Goal: Task Accomplishment & Management: Manage account settings

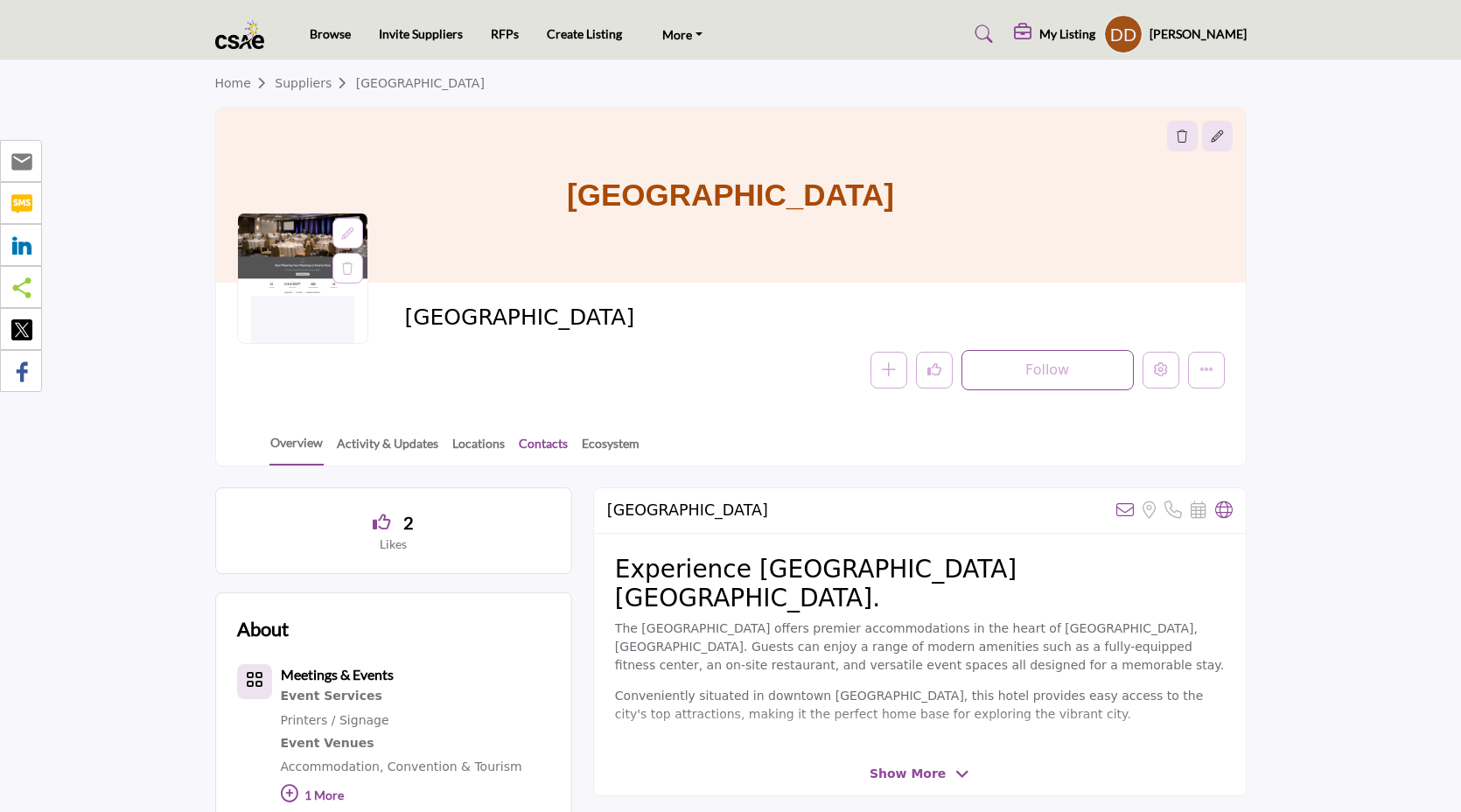
click at [535, 446] on link "Contacts" at bounding box center [543, 449] width 51 height 30
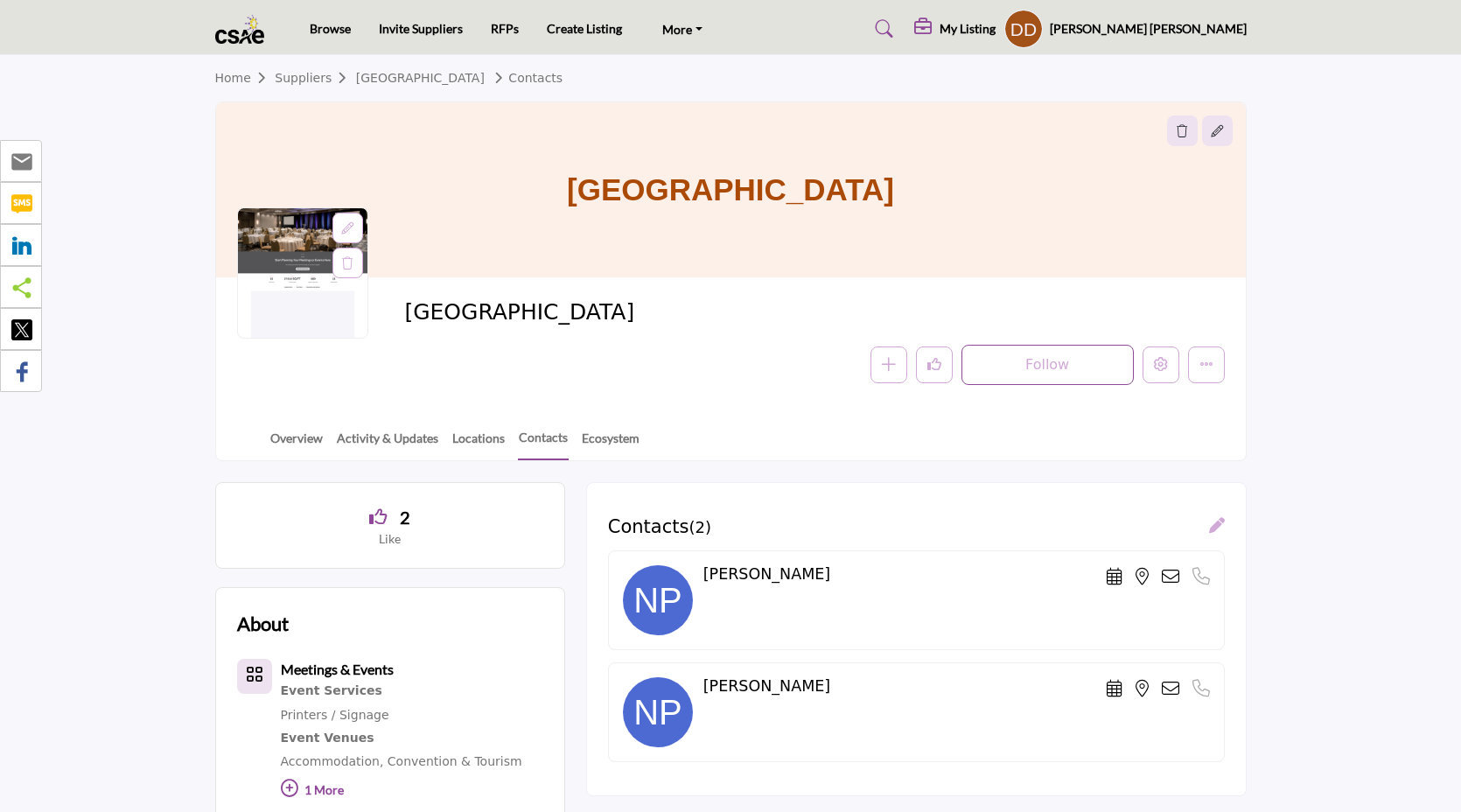
scroll to position [36, 0]
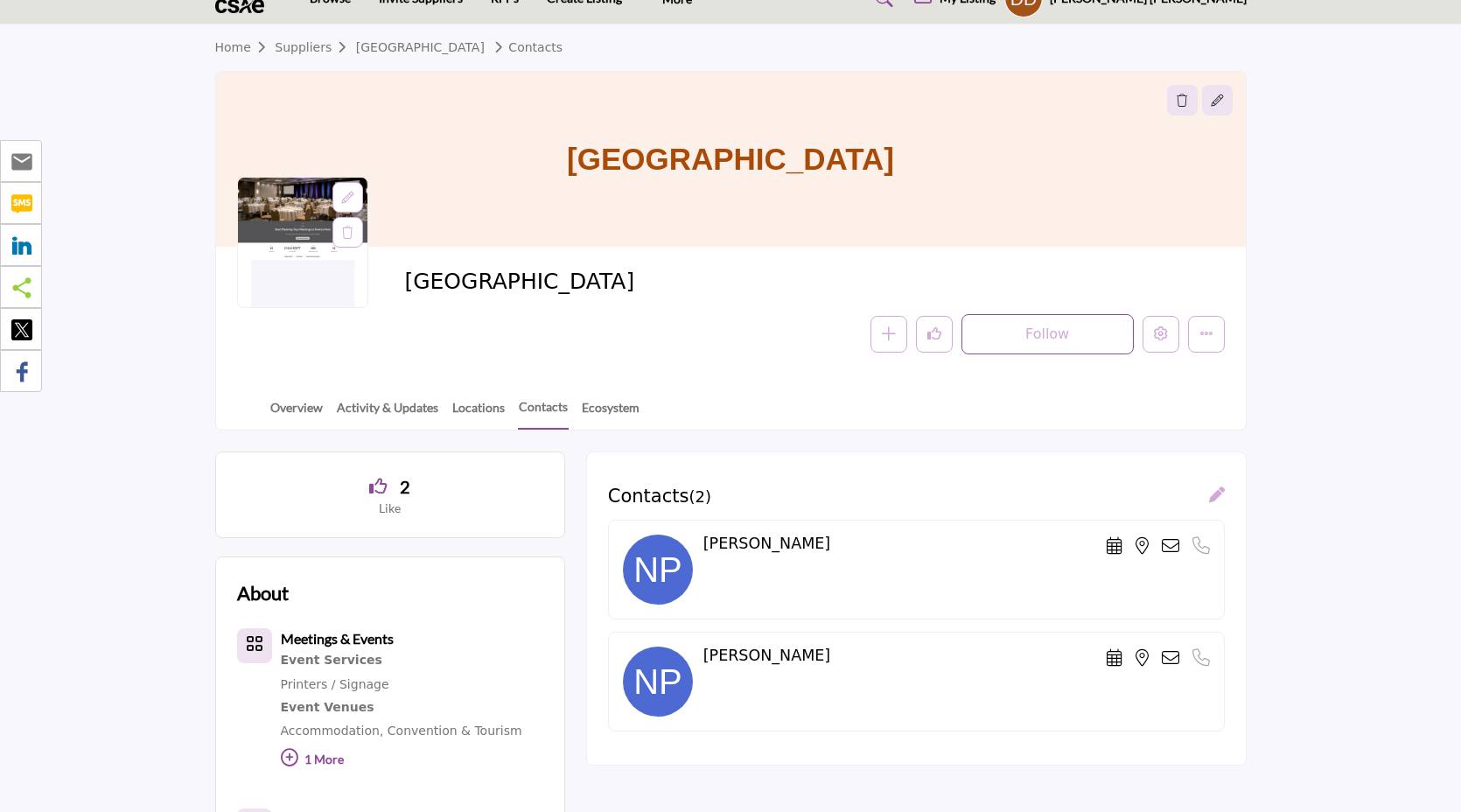
click at [1216, 496] on icon at bounding box center [1218, 494] width 16 height 16
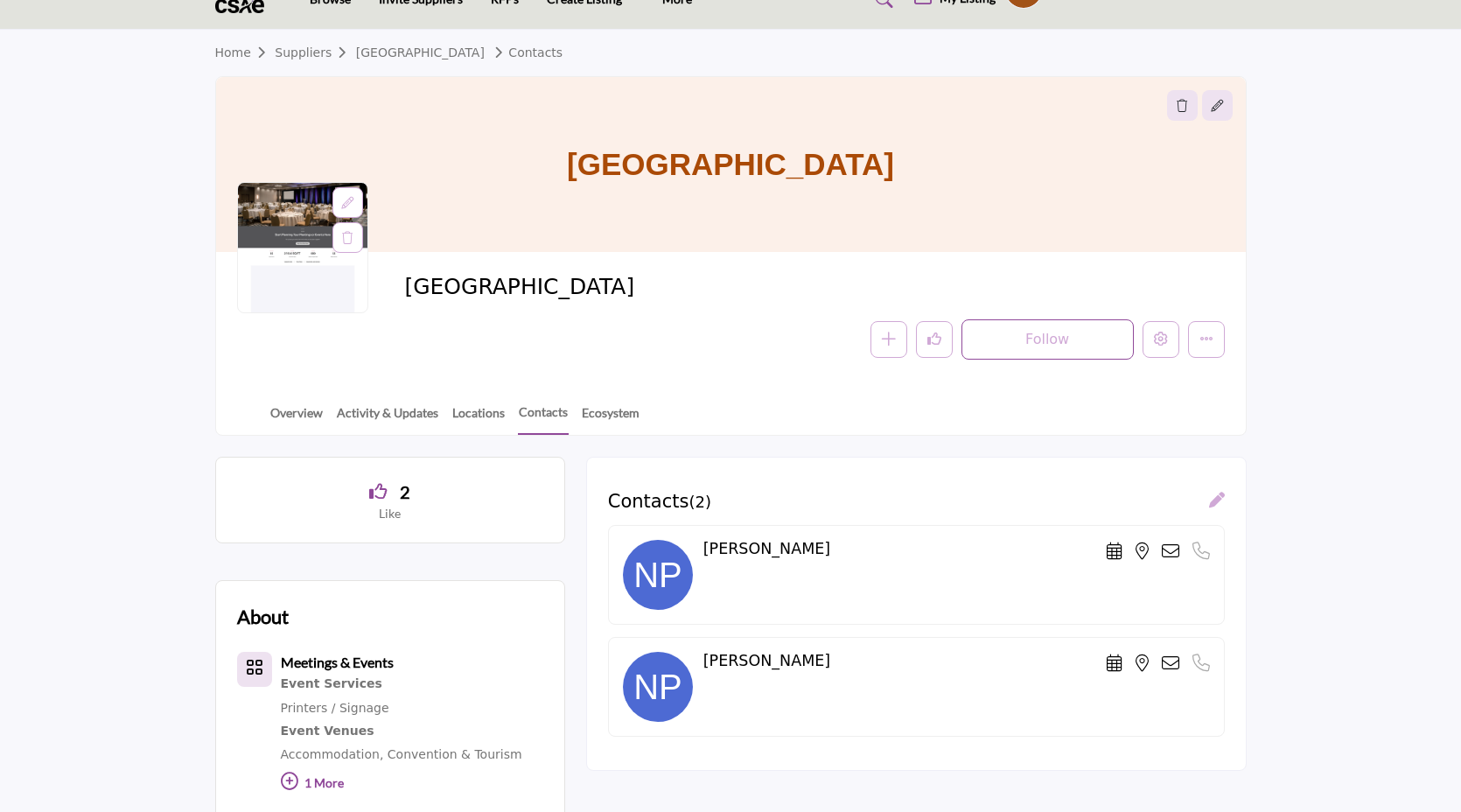
scroll to position [33, 0]
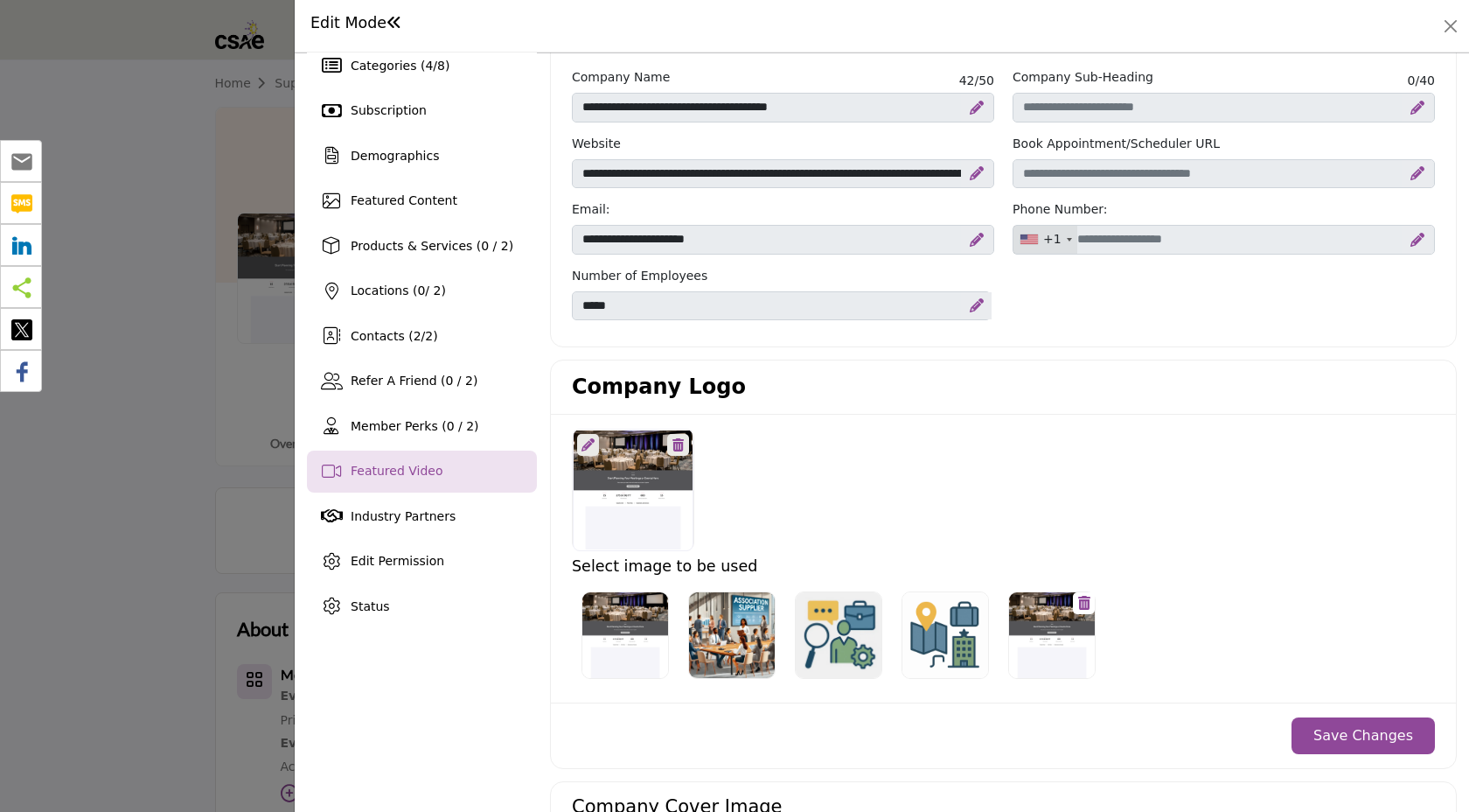
scroll to position [113, 0]
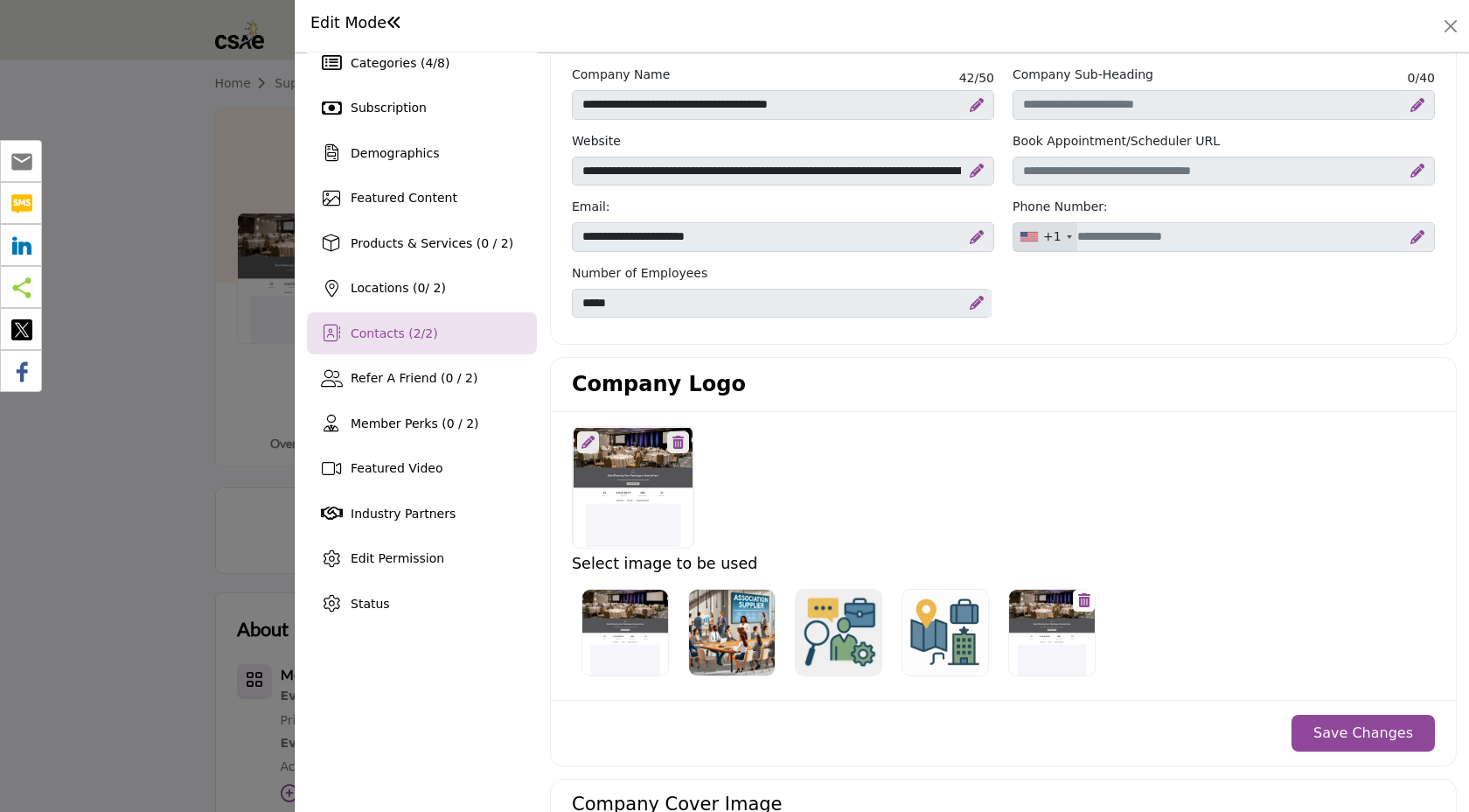
click at [401, 335] on span "Contacts ( 2 / 2 )" at bounding box center [394, 333] width 87 height 14
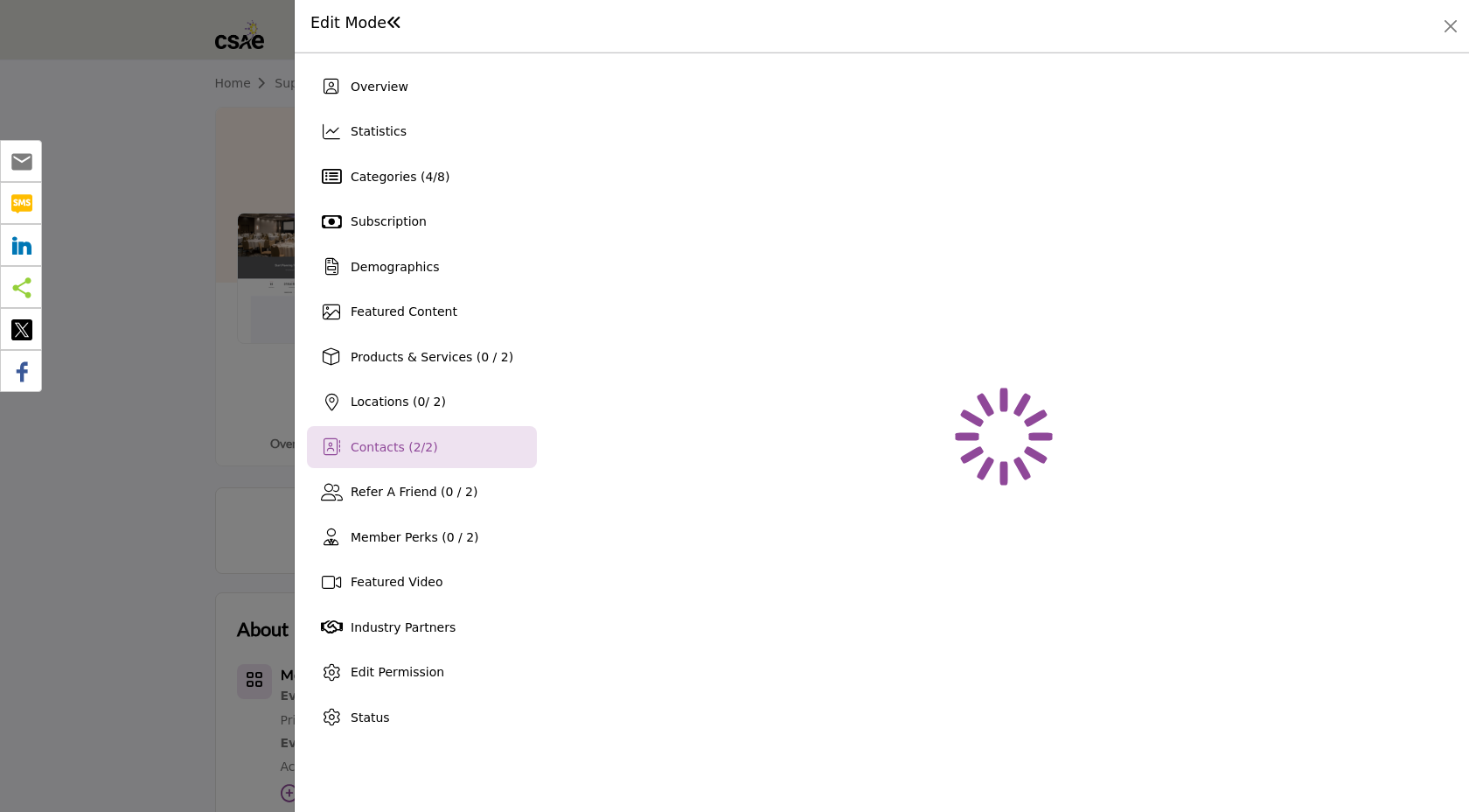
scroll to position [0, 0]
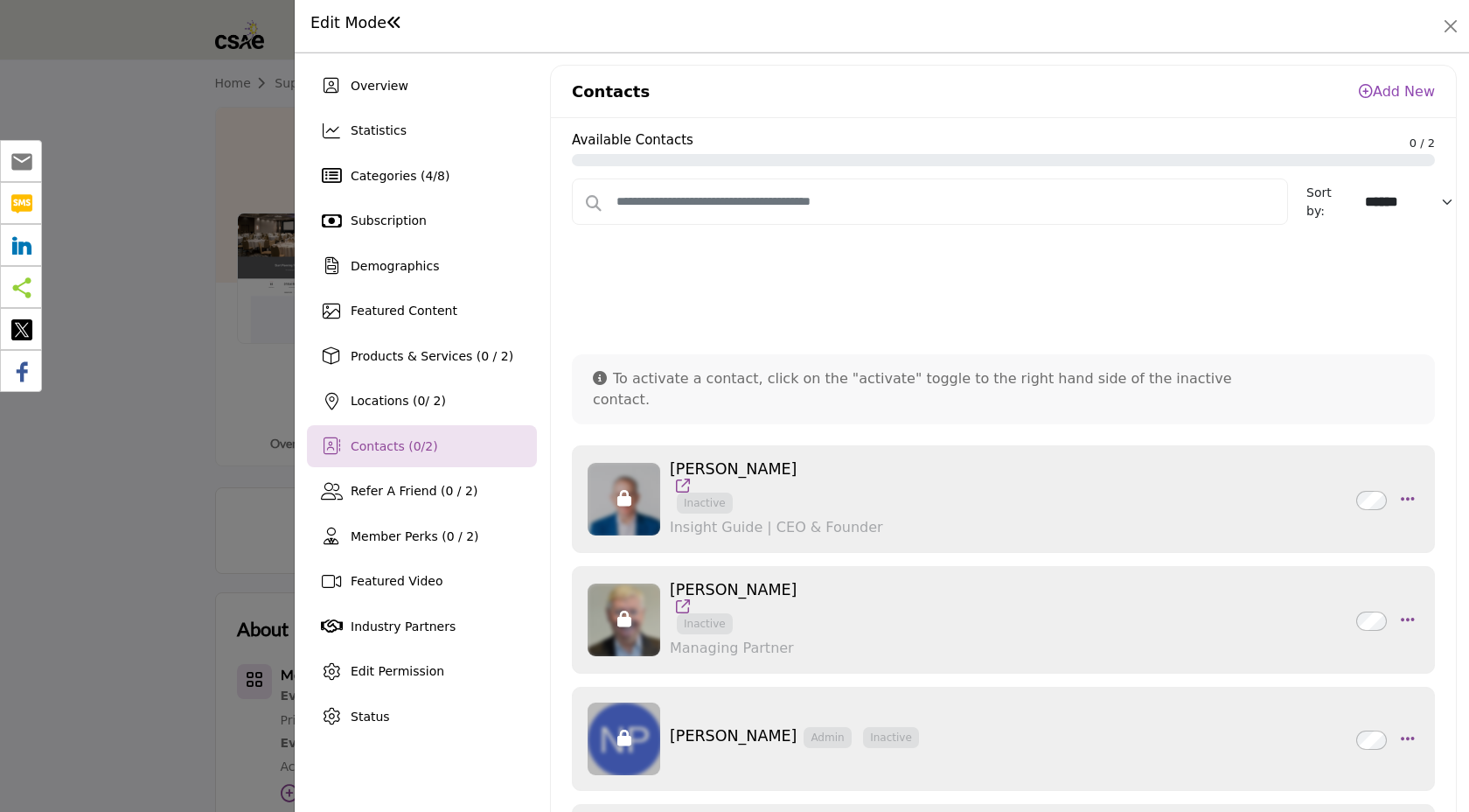
click at [108, 460] on div at bounding box center [734, 406] width 1469 height 812
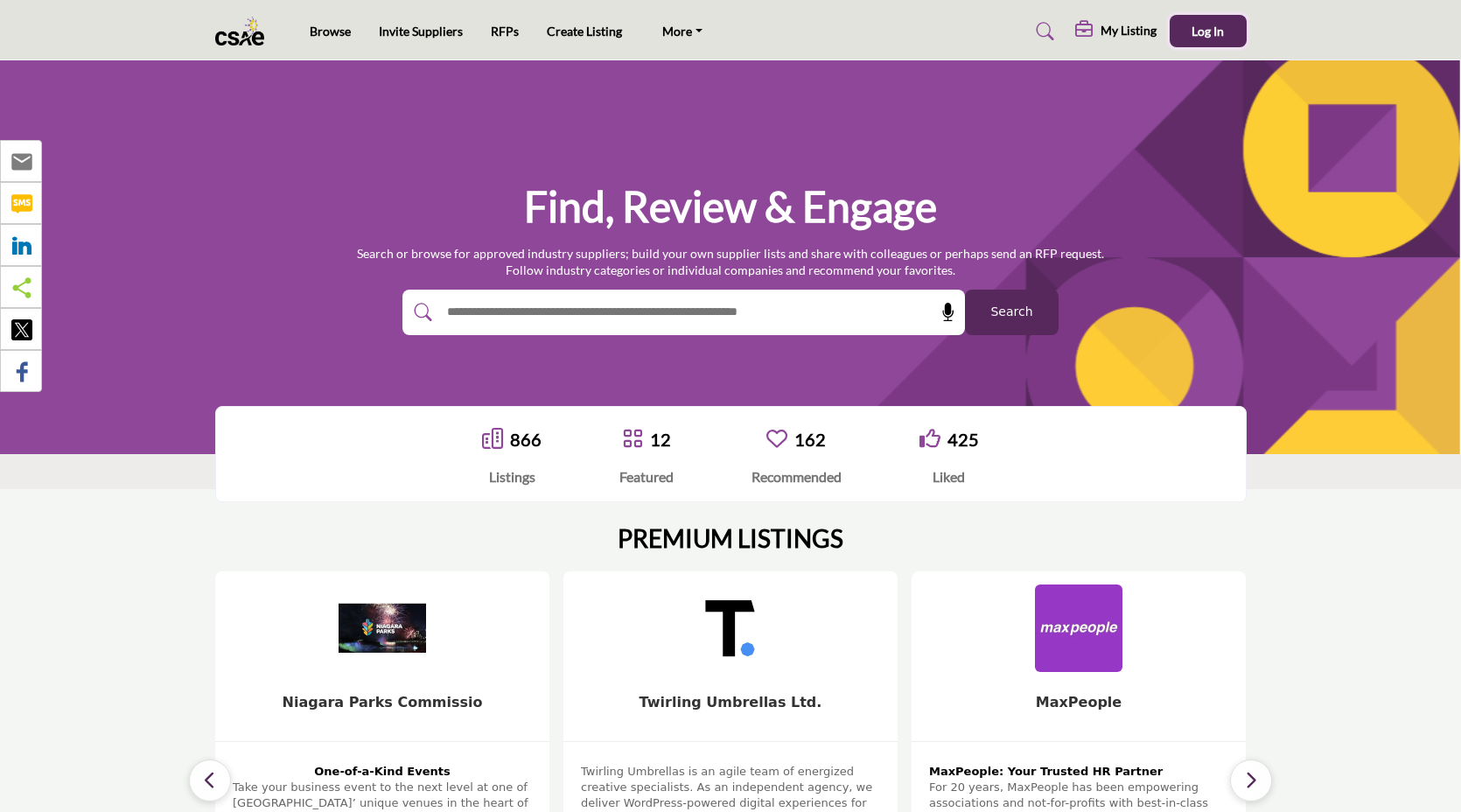
click at [1186, 25] on button "Log In" at bounding box center [1208, 31] width 77 height 32
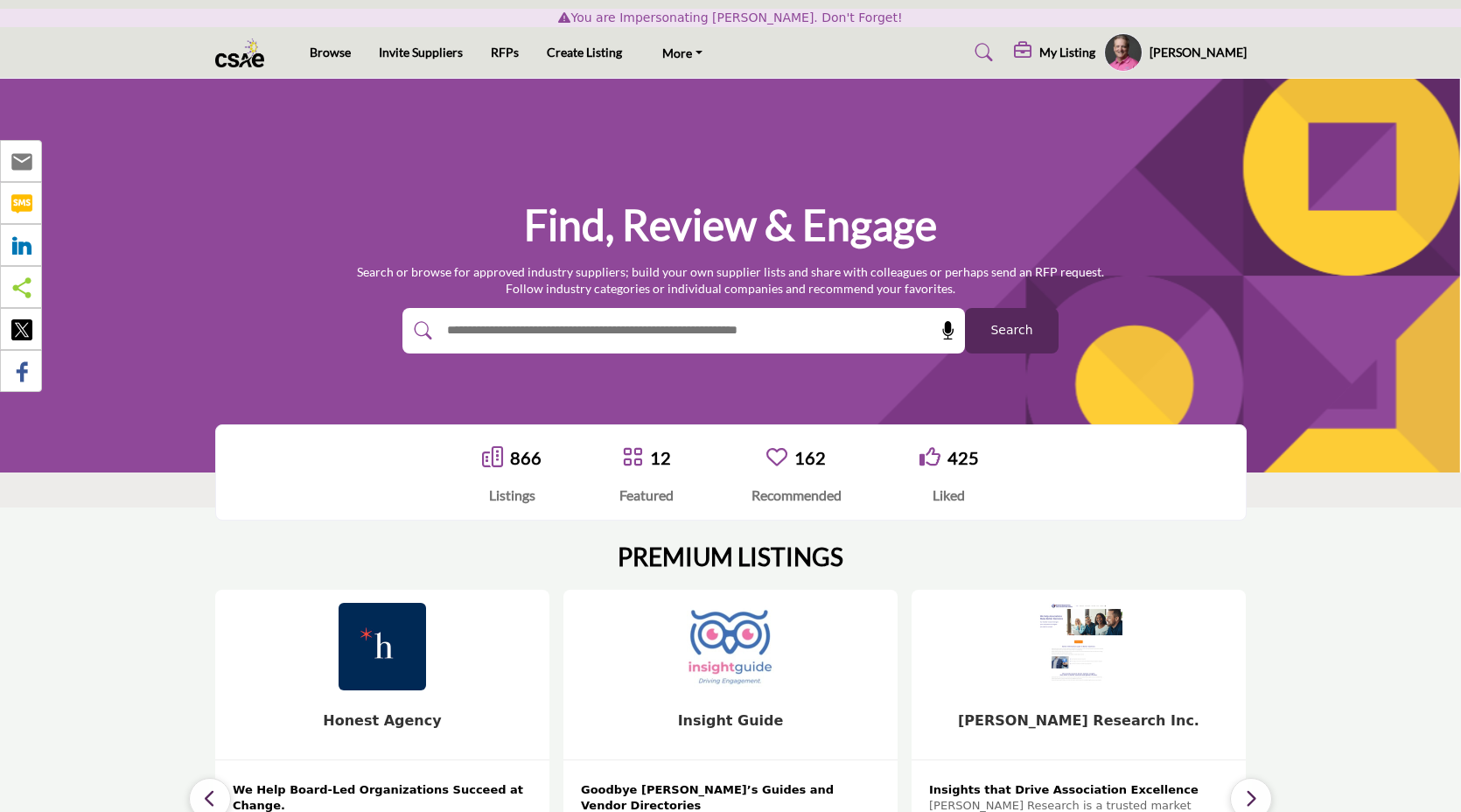
click at [1078, 53] on h5 "My Listing" at bounding box center [1067, 53] width 56 height 16
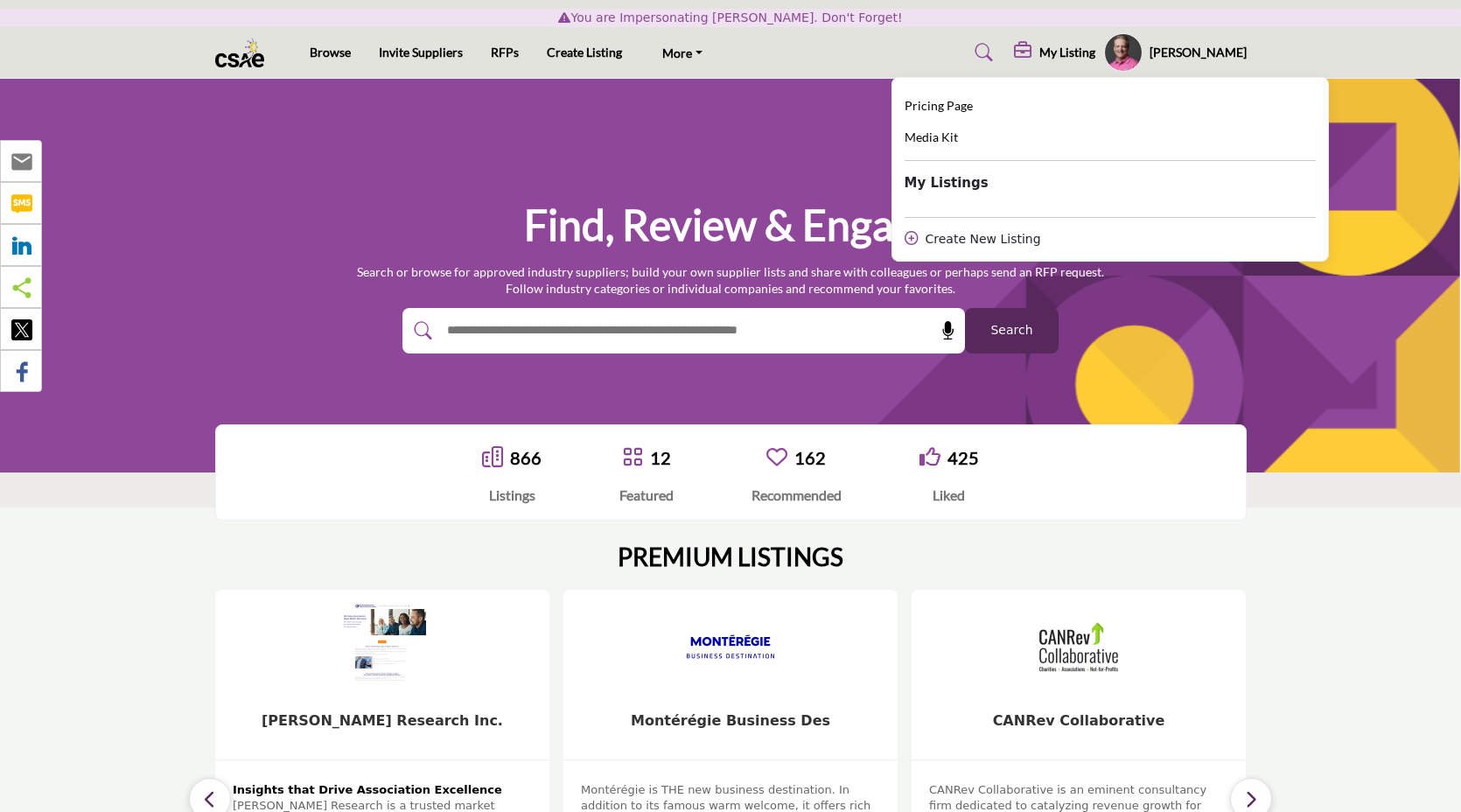
click at [1205, 59] on h5 "[PERSON_NAME]" at bounding box center [1198, 53] width 97 height 18
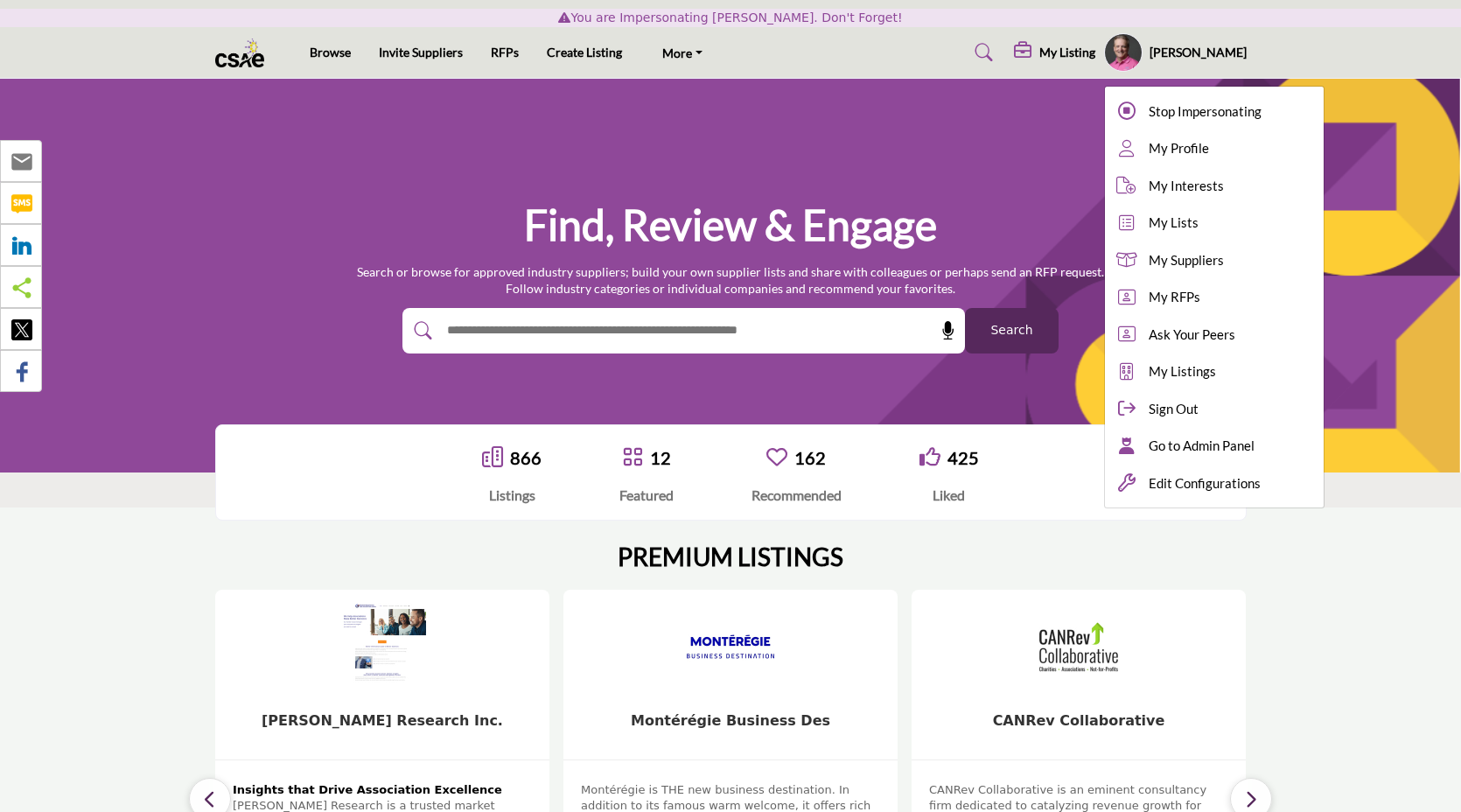
click at [1096, 55] on h5 "My Listing" at bounding box center [1067, 53] width 56 height 16
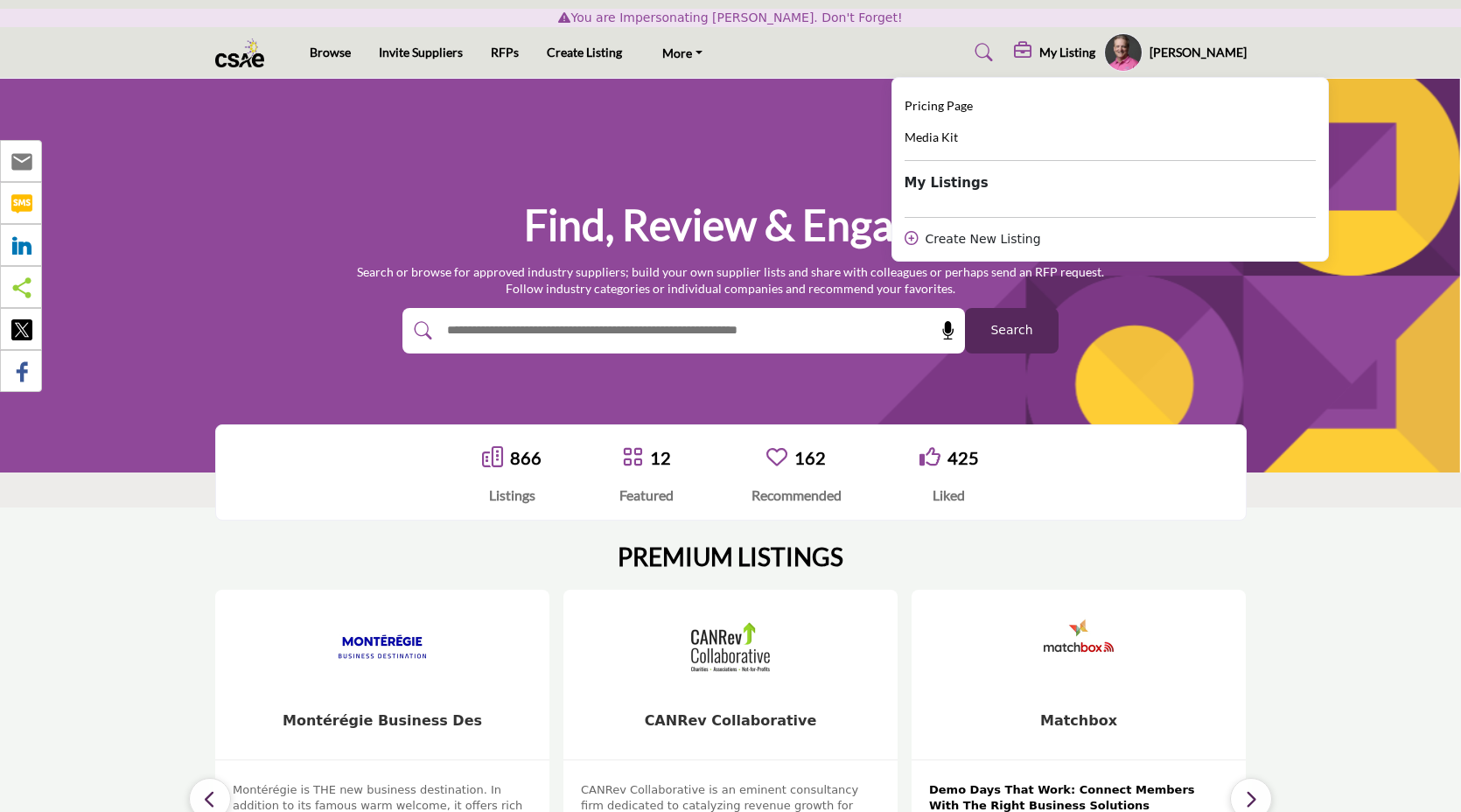
click at [986, 44] on link at bounding box center [982, 52] width 46 height 28
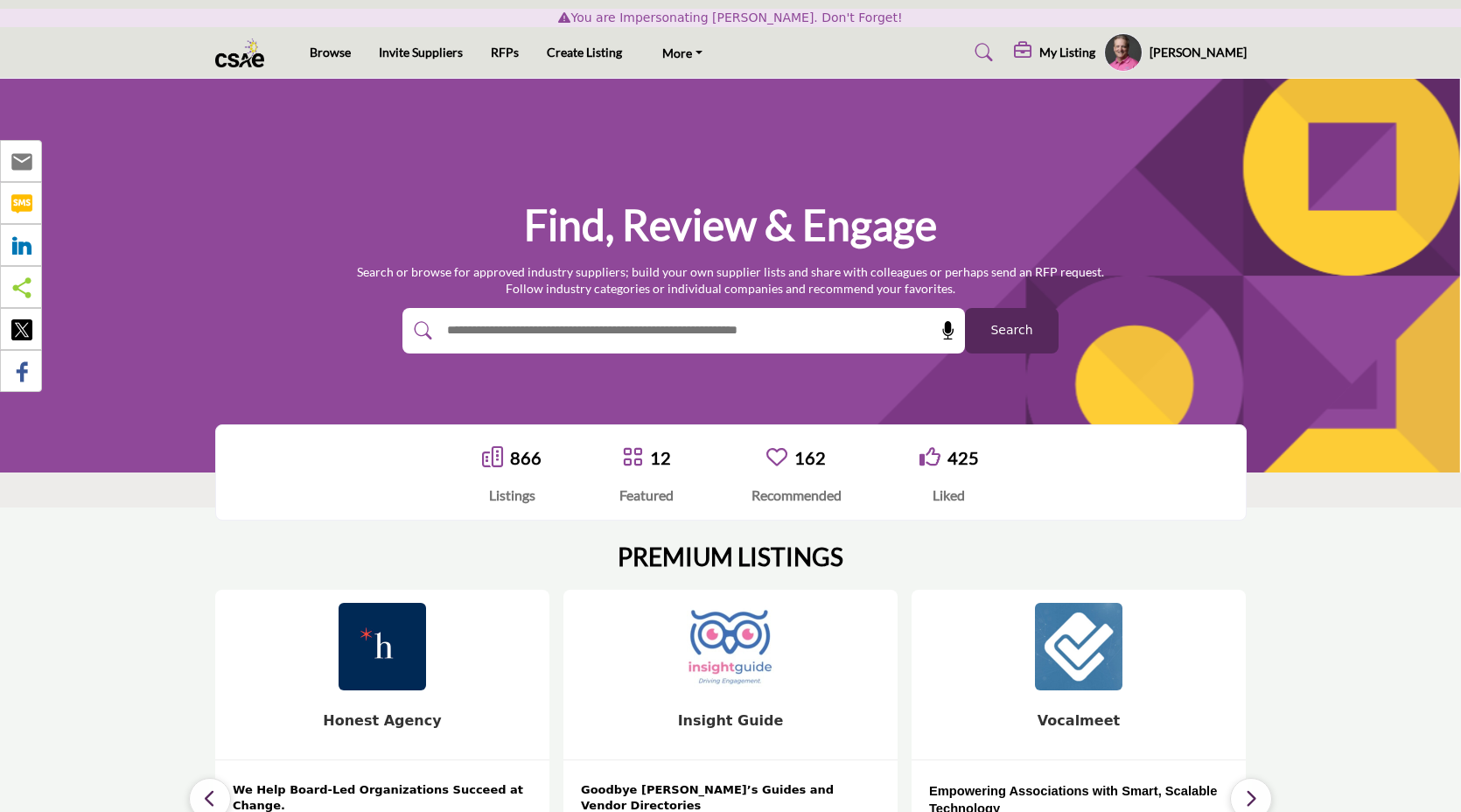
click at [1096, 55] on h5 "My Listing" at bounding box center [1067, 53] width 56 height 16
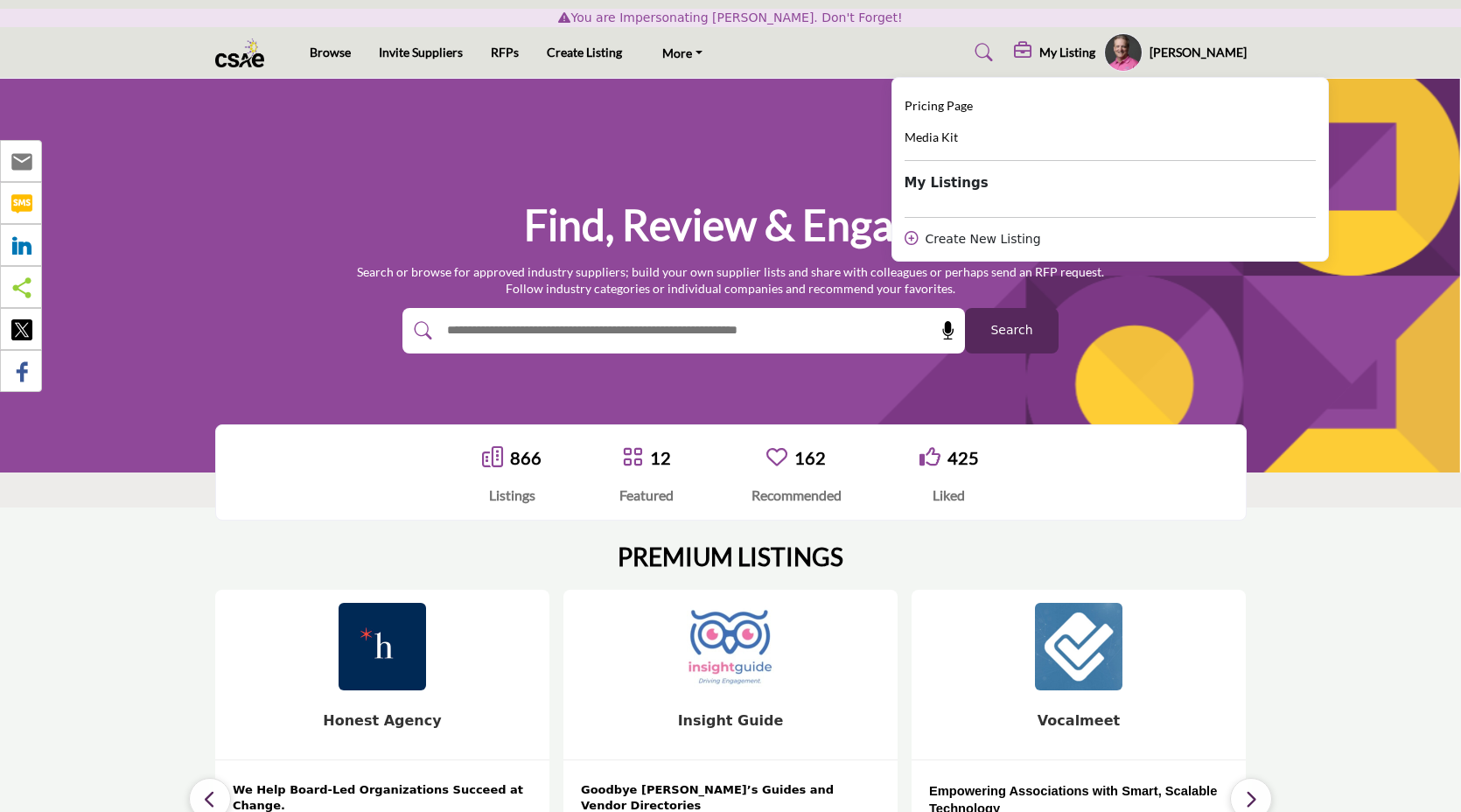
click at [1143, 56] on profile-featured-defe7251-a5af-4d7d-b08b-a9ec6325fddd "Show hide supplier dropdown" at bounding box center [1123, 52] width 38 height 38
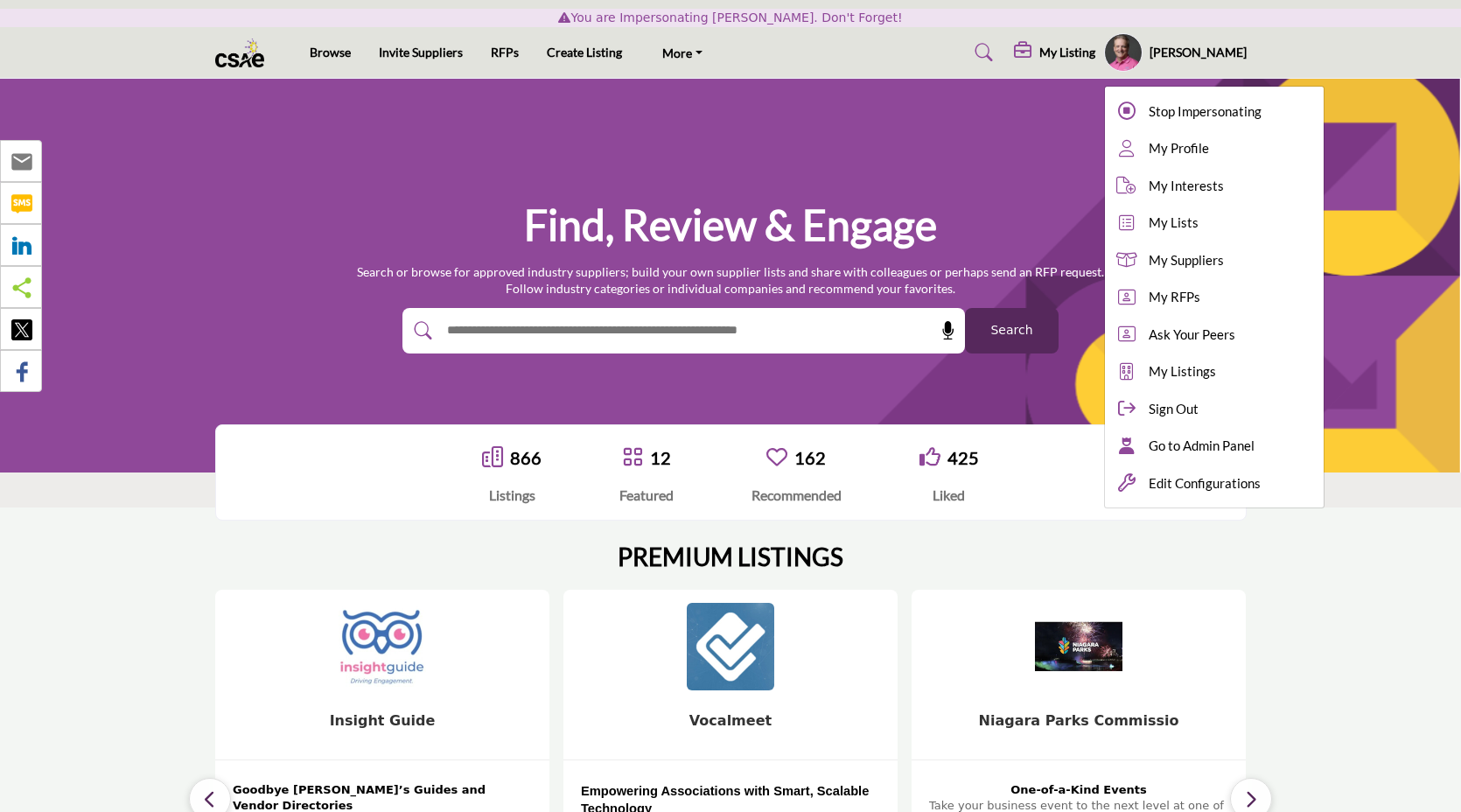
drag, startPoint x: 1165, startPoint y: 56, endPoint x: 814, endPoint y: 90, distance: 352.6
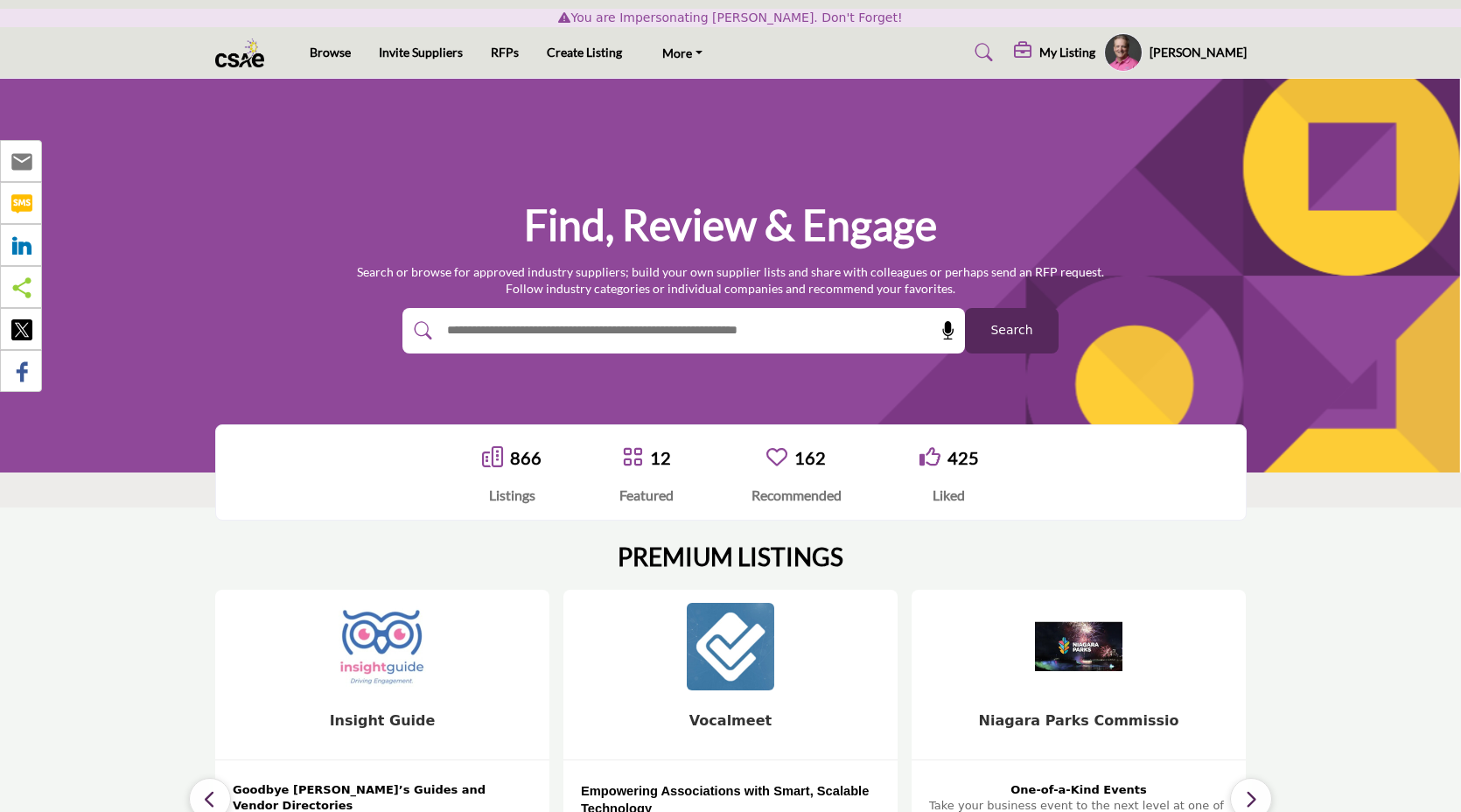
click at [993, 58] on icon at bounding box center [984, 53] width 18 height 18
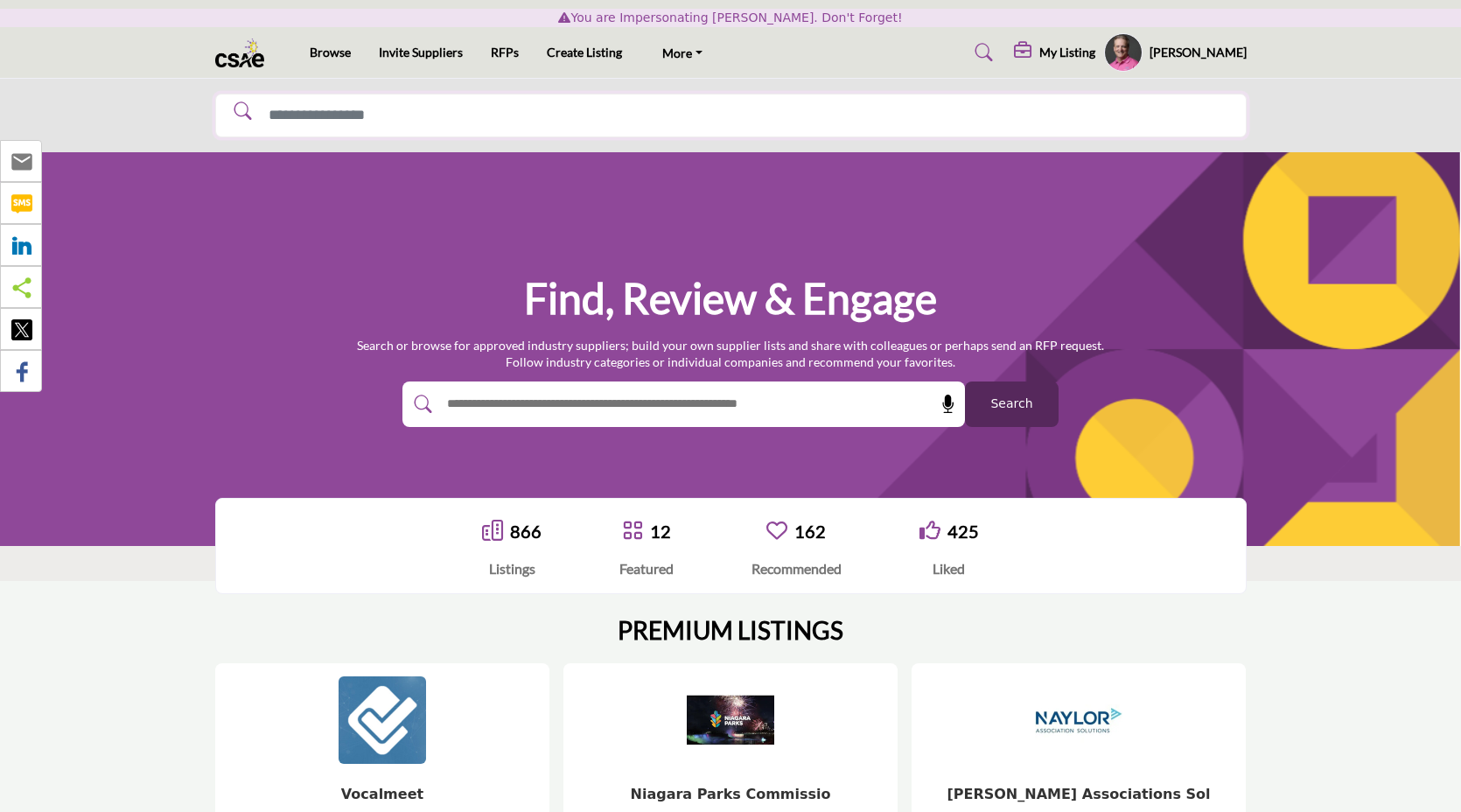
click at [642, 123] on input "Search Solutions" at bounding box center [731, 116] width 1032 height 45
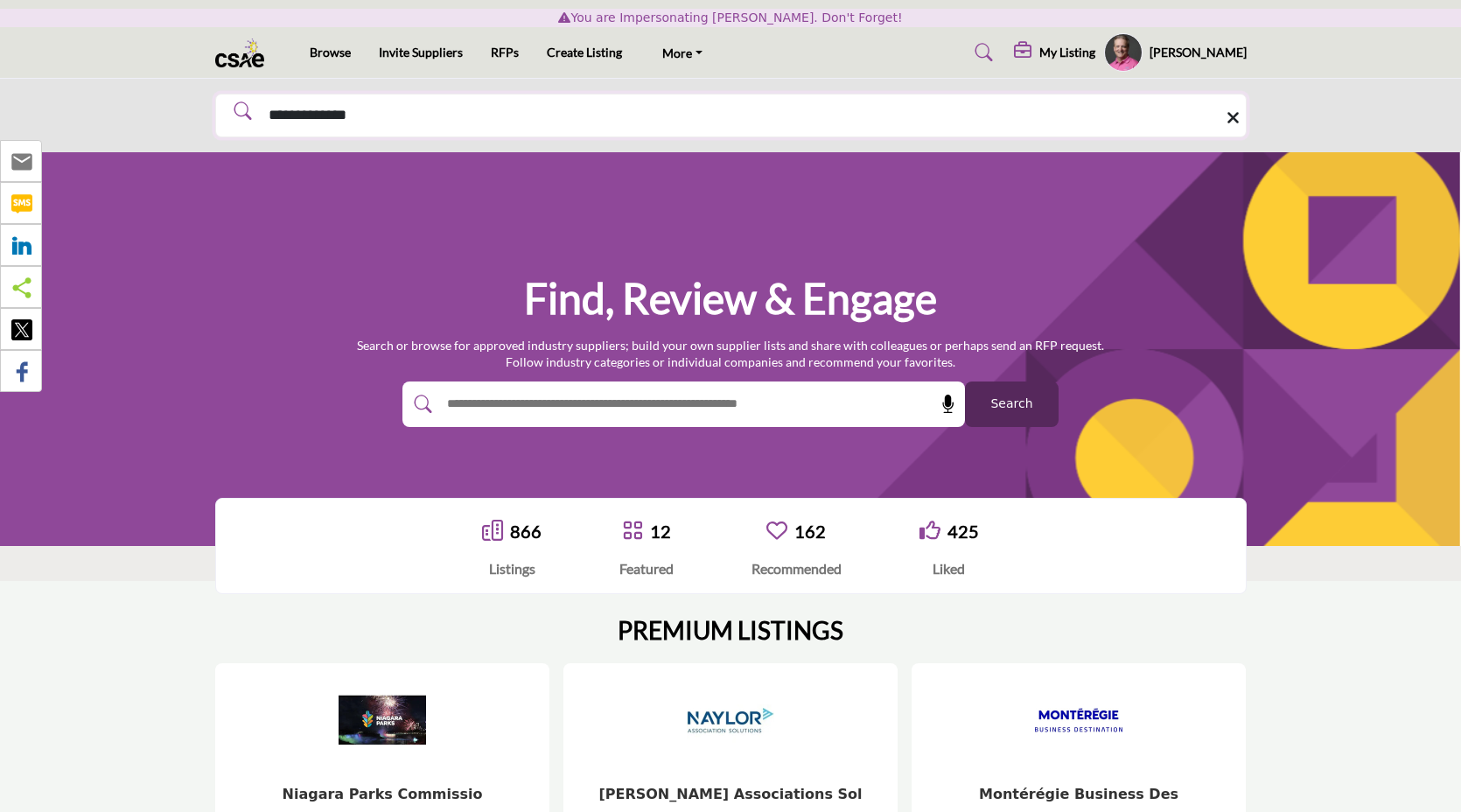
type input "**********"
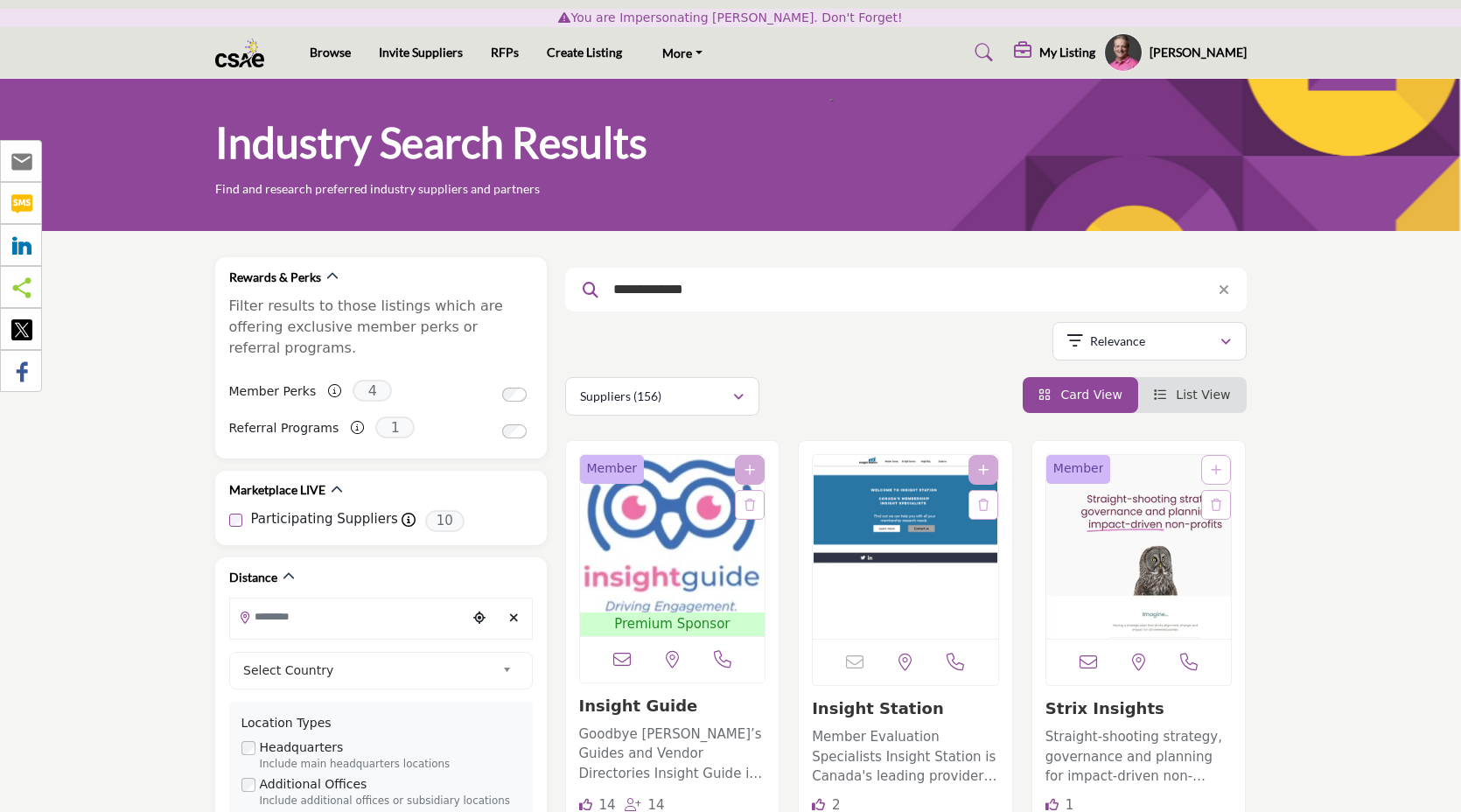
click at [703, 548] on img "Open Listing in new tab" at bounding box center [673, 533] width 185 height 158
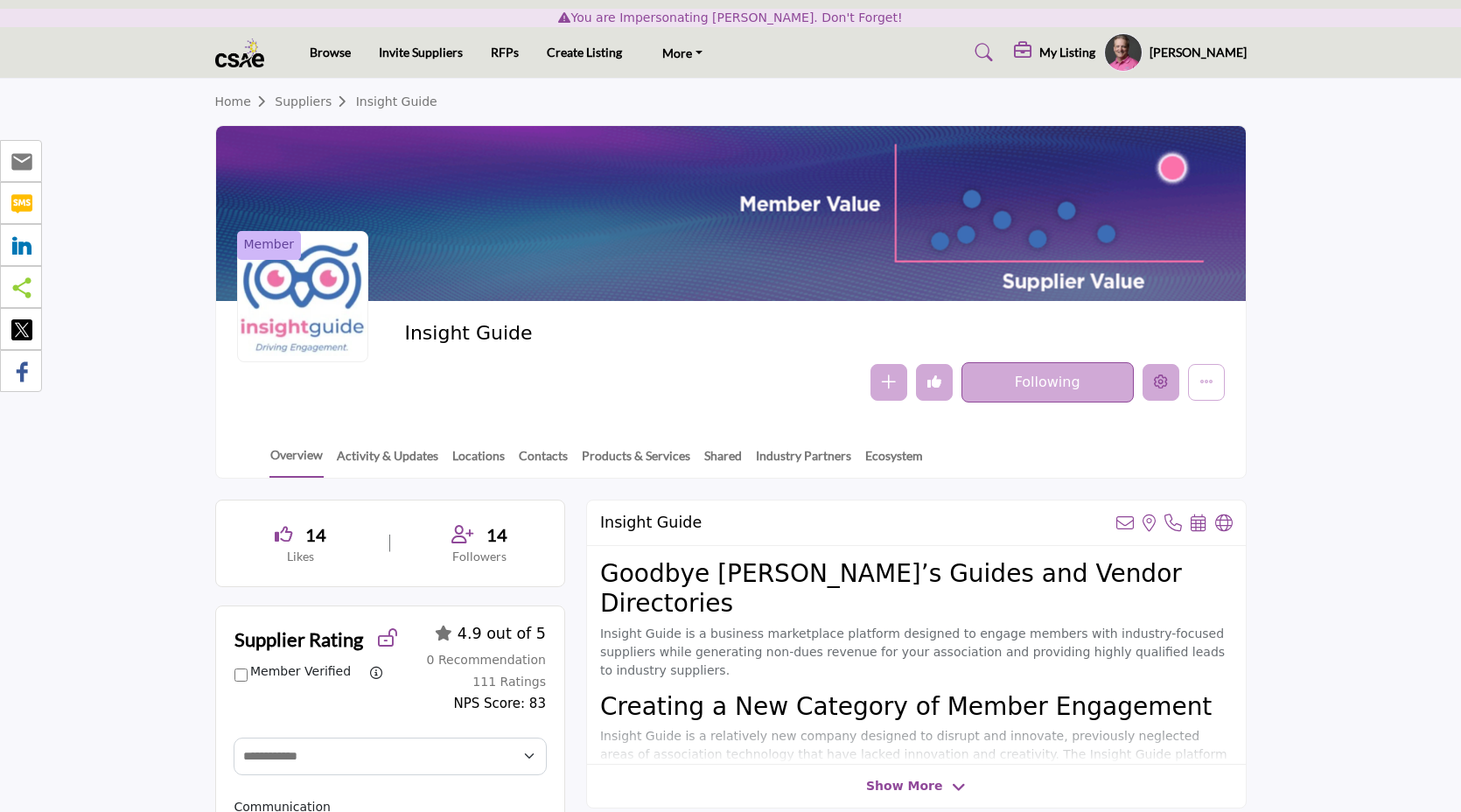
click at [1153, 391] on button "Edit company" at bounding box center [1161, 382] width 37 height 37
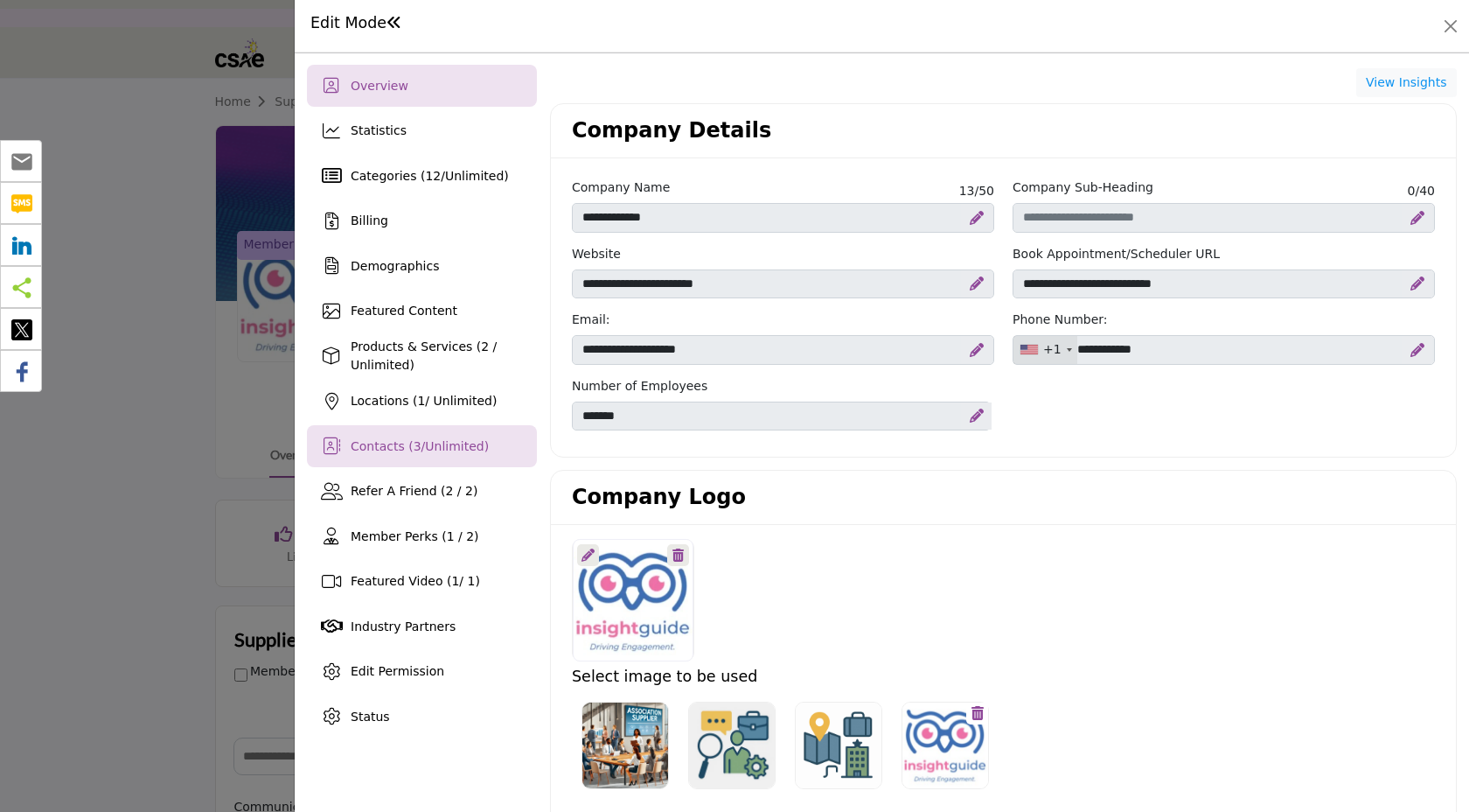
click at [397, 450] on span "Contacts ( 3 / Unlimited )" at bounding box center [419, 446] width 138 height 14
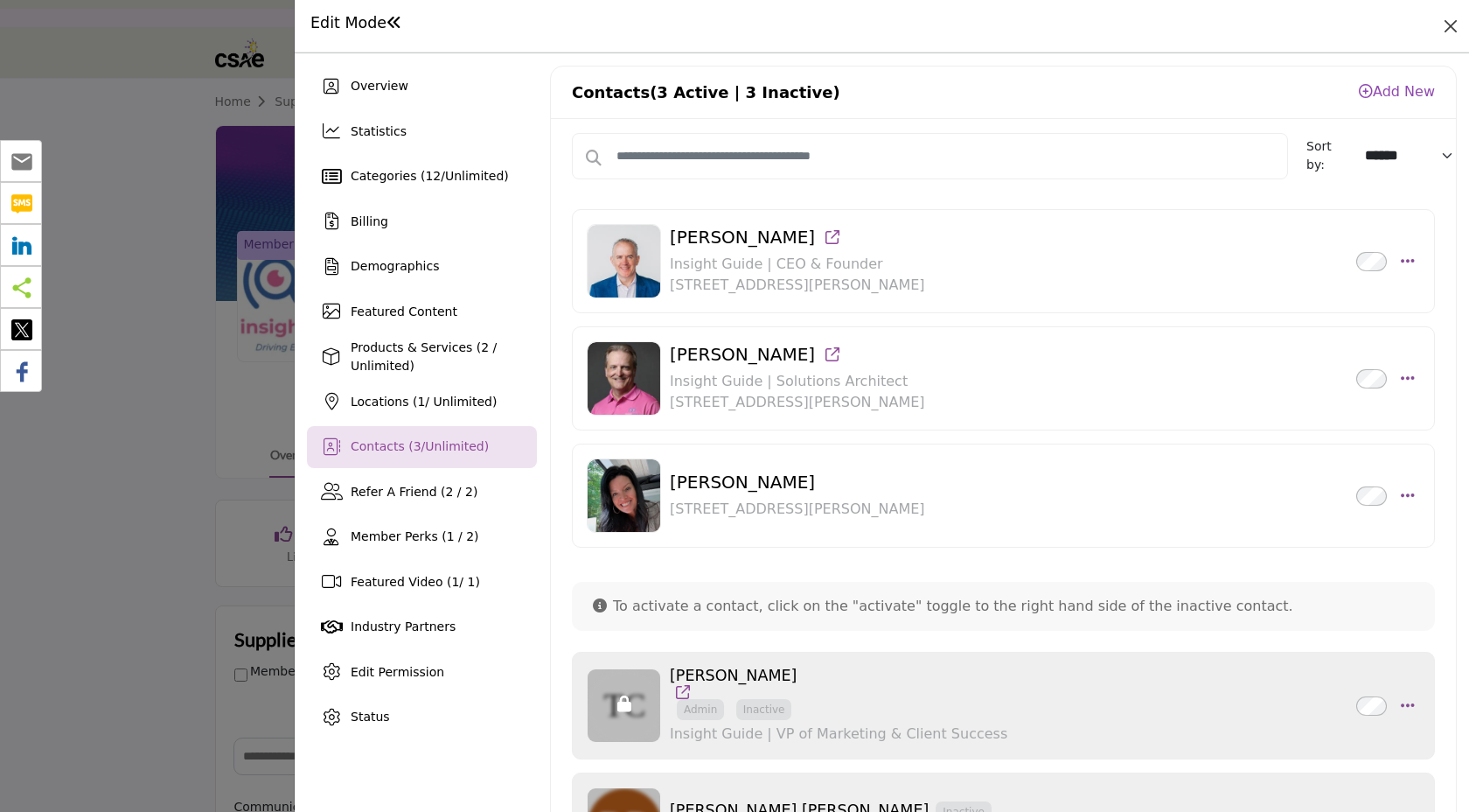
click at [1462, 30] on div "Edit Mode" at bounding box center [881, 26] width 1174 height 53
click at [1453, 28] on button "Close" at bounding box center [1451, 27] width 25 height 25
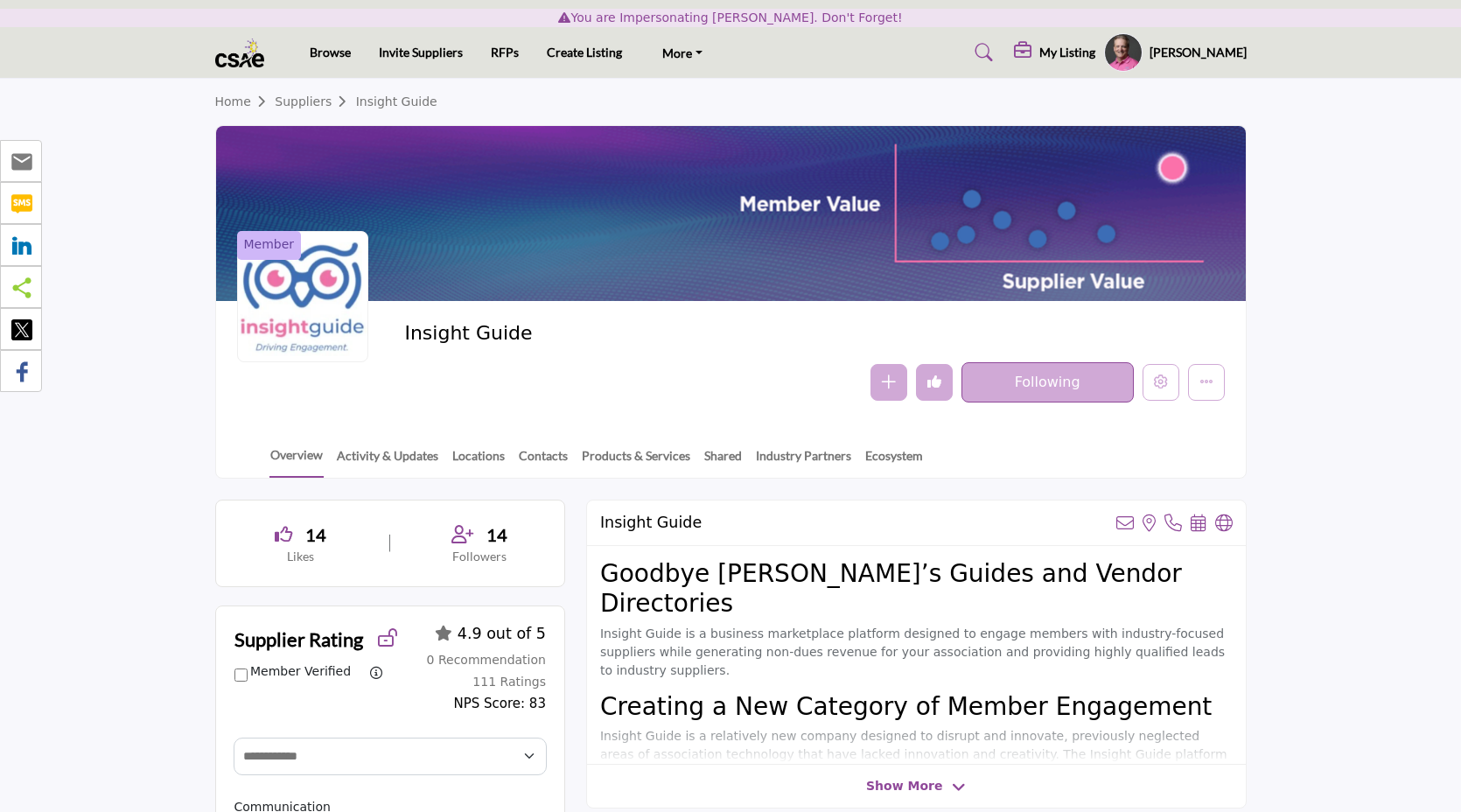
click at [1088, 52] on h5 "My Listing" at bounding box center [1067, 53] width 56 height 16
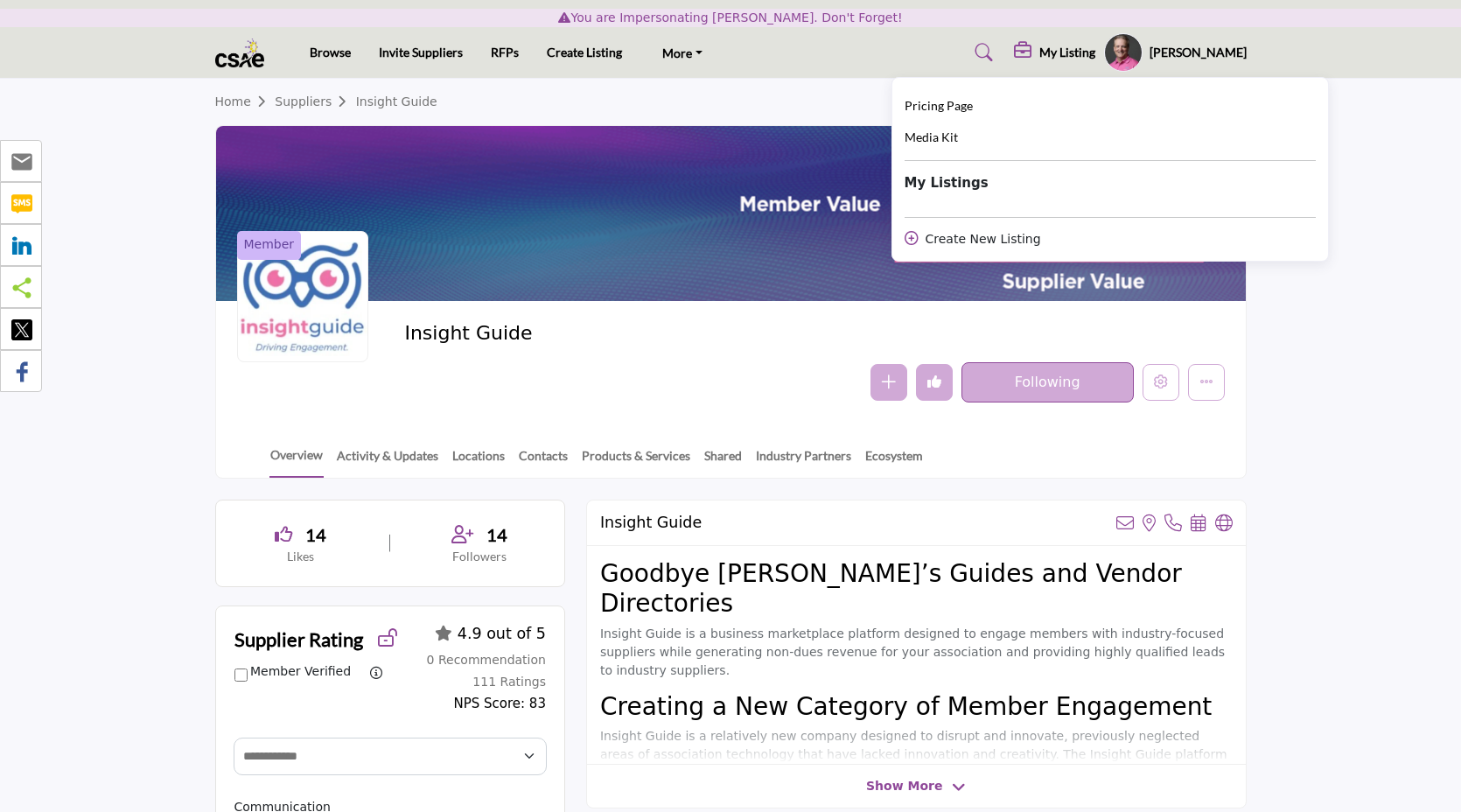
click at [1143, 50] on profile-featured-defe7251-a5af-4d7d-b08b-a9ec6325fddd "Show hide supplier dropdown" at bounding box center [1123, 52] width 38 height 38
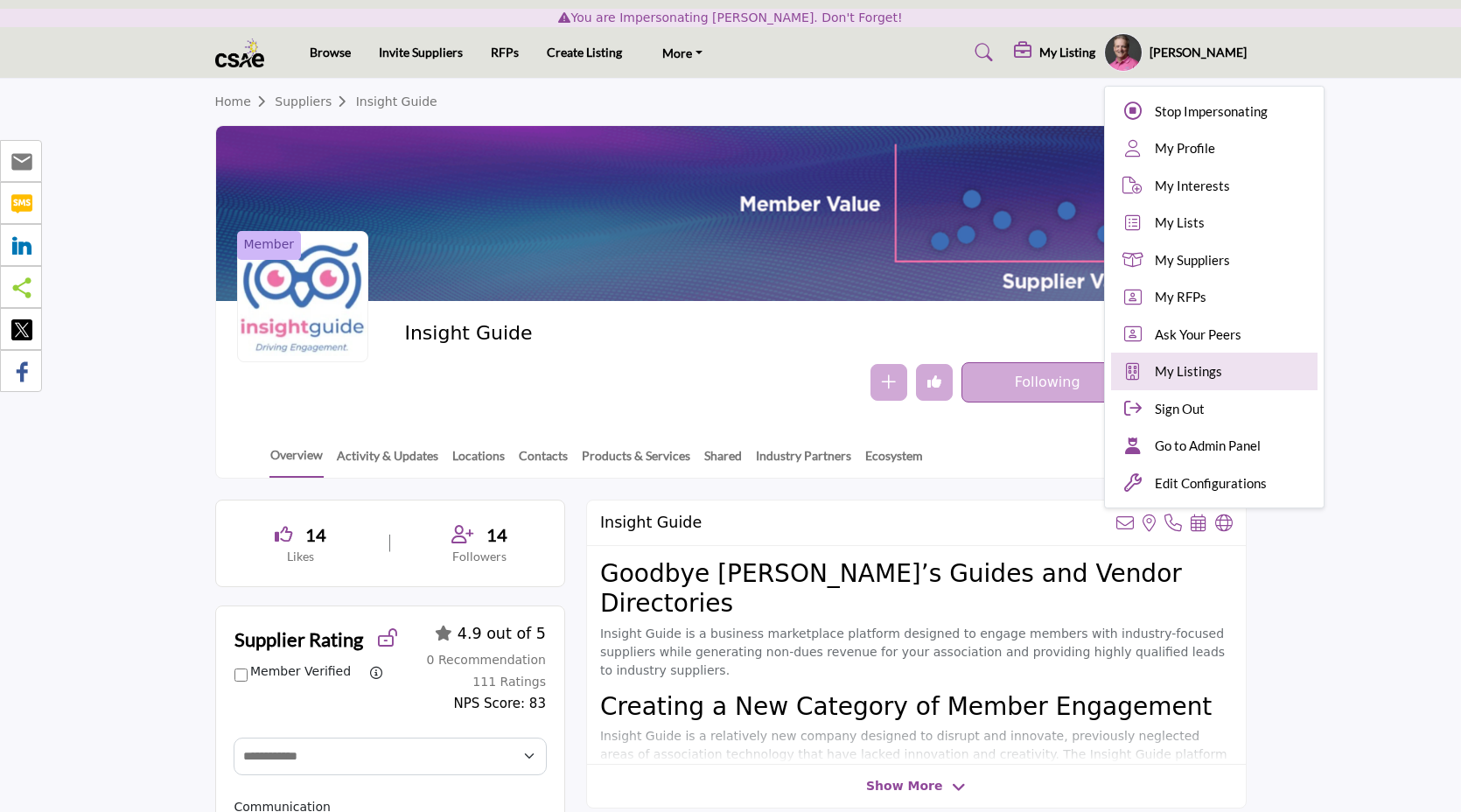
click at [1261, 366] on link "My Listings" at bounding box center [1214, 371] width 207 height 37
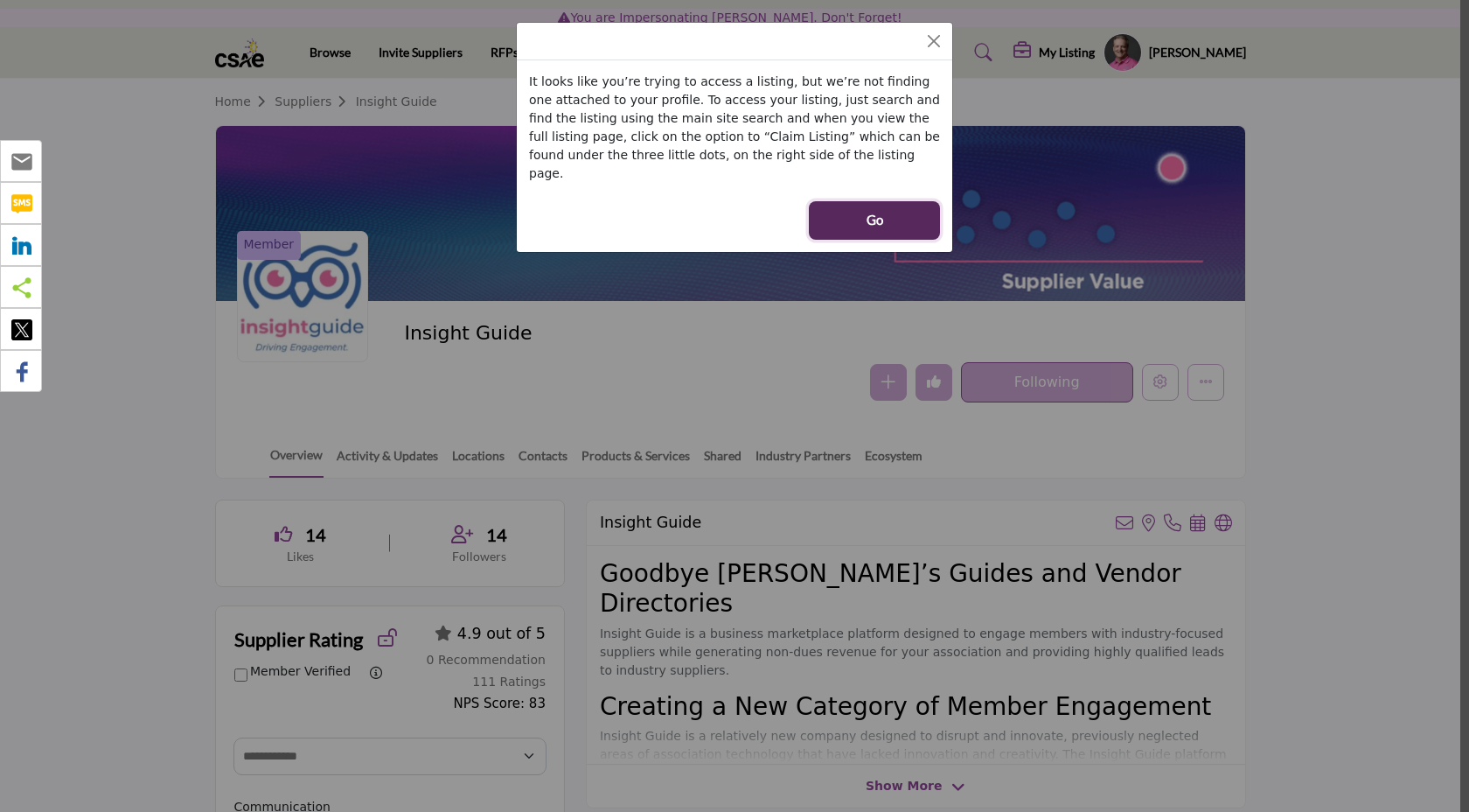
click at [843, 201] on button "Go" at bounding box center [874, 220] width 131 height 38
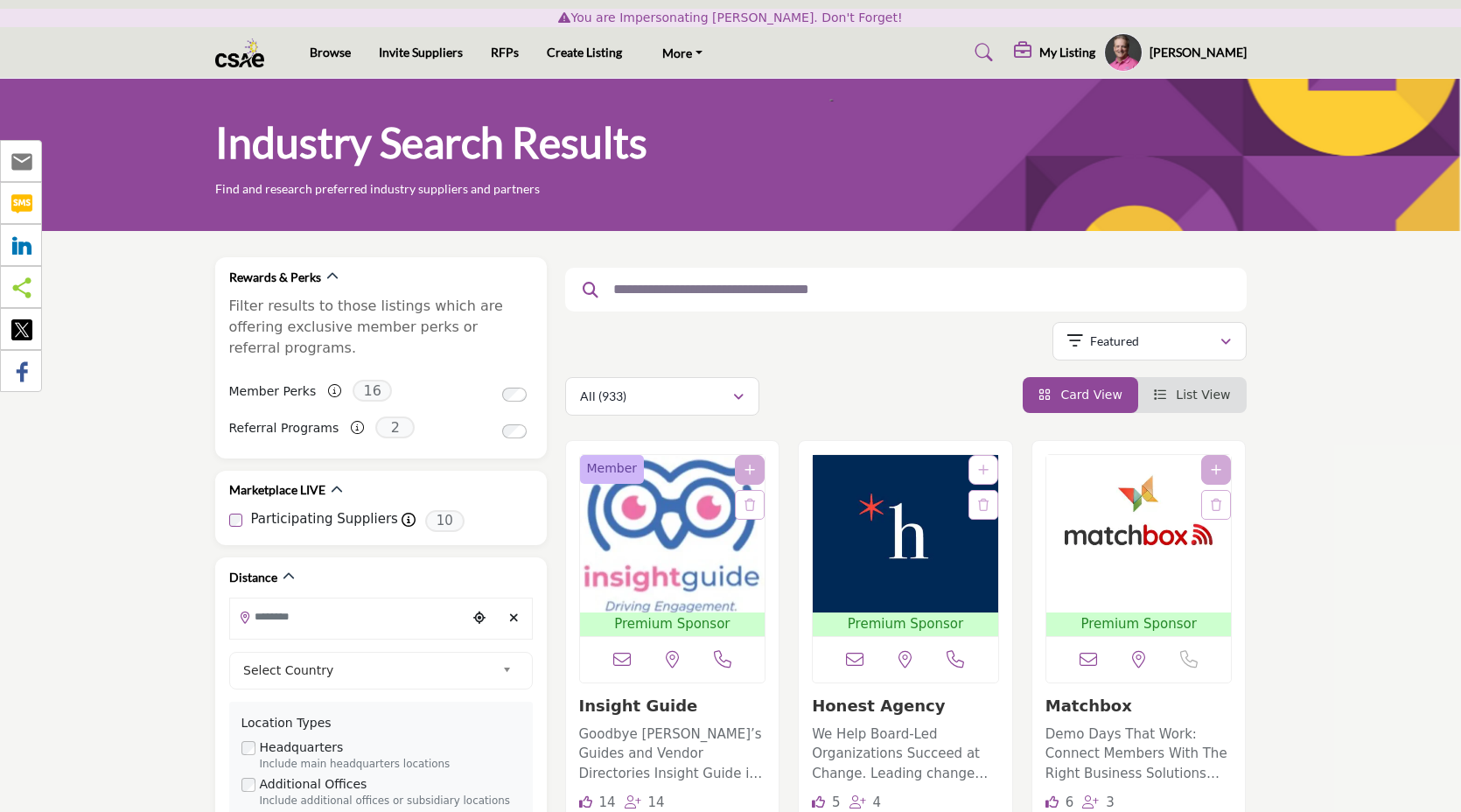
click at [1096, 50] on h5 "My Listing" at bounding box center [1067, 53] width 56 height 16
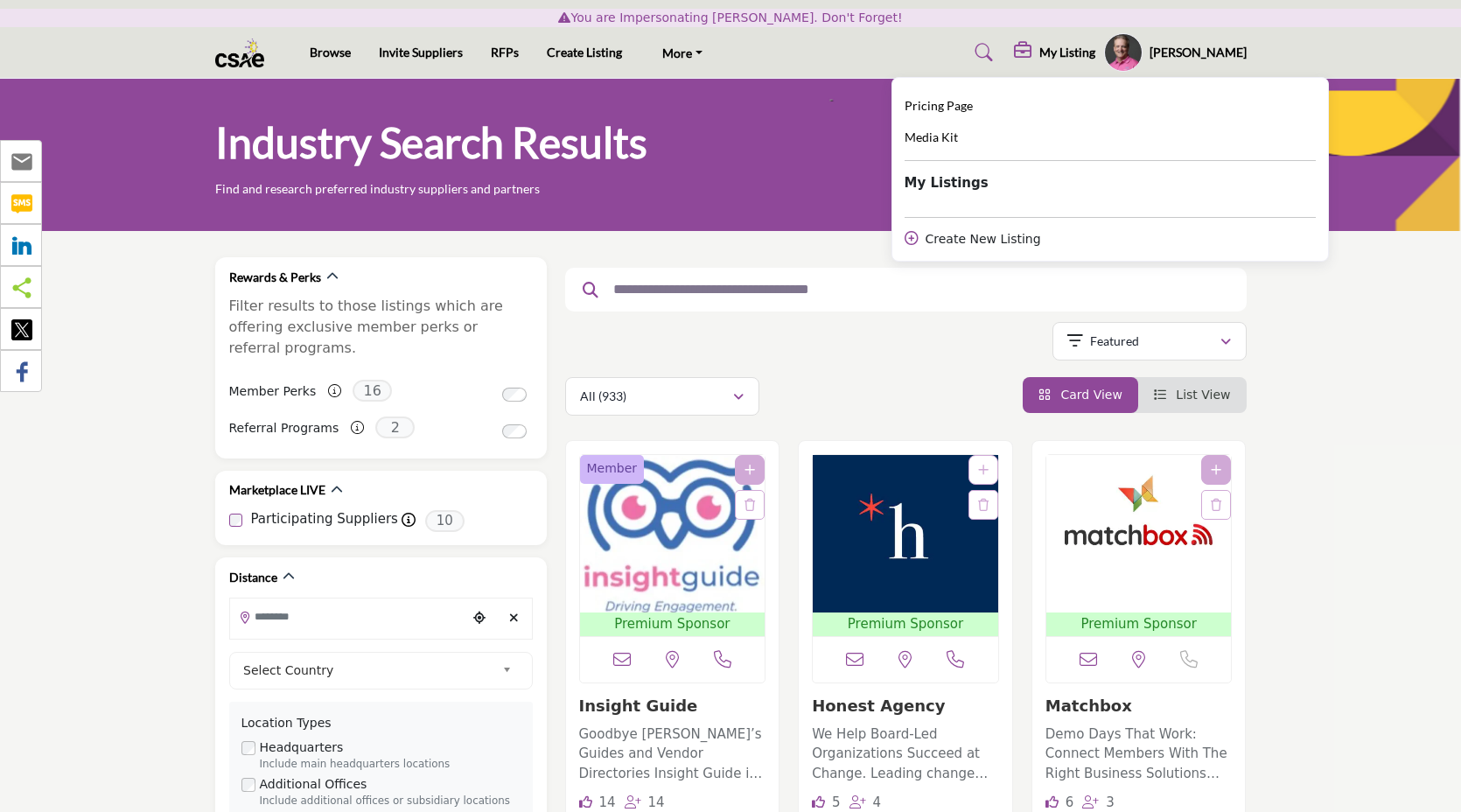
click at [672, 545] on img "Open Listing in new tab" at bounding box center [673, 533] width 185 height 158
